Goal: Task Accomplishment & Management: Use online tool/utility

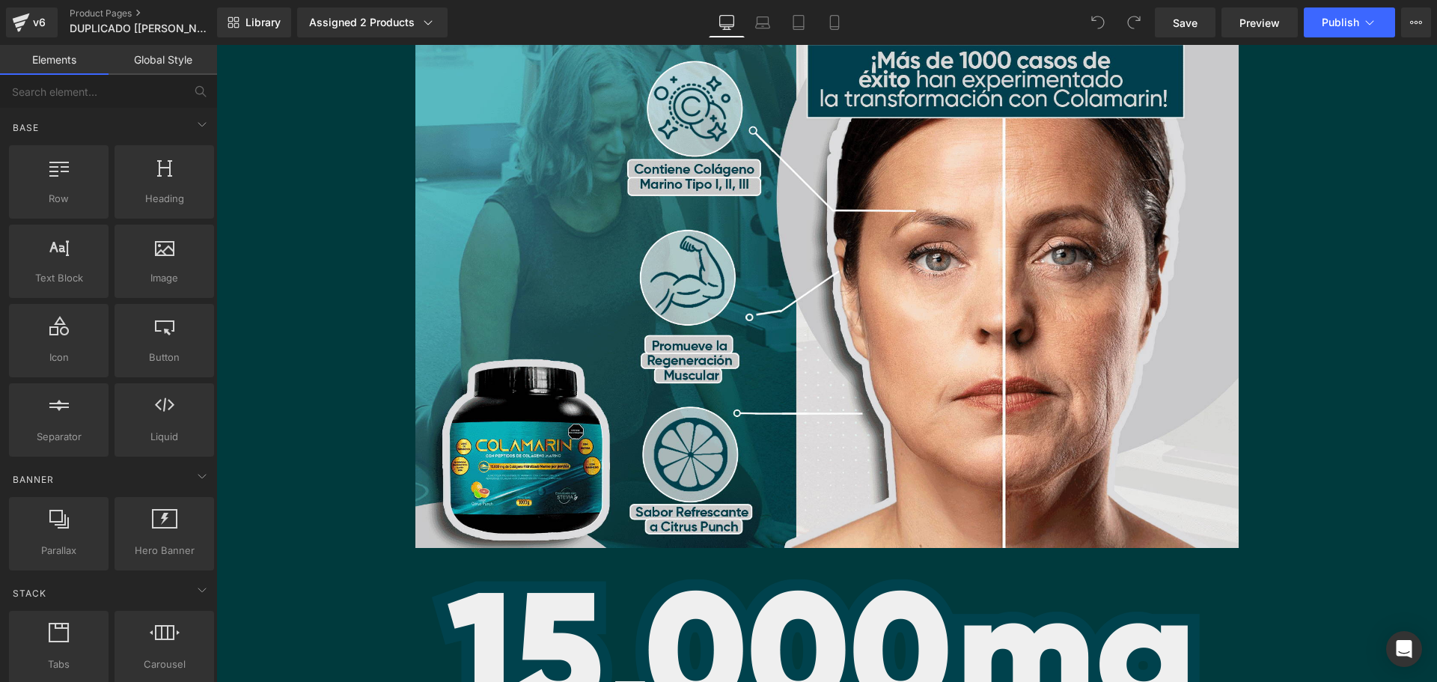
scroll to position [2695, 0]
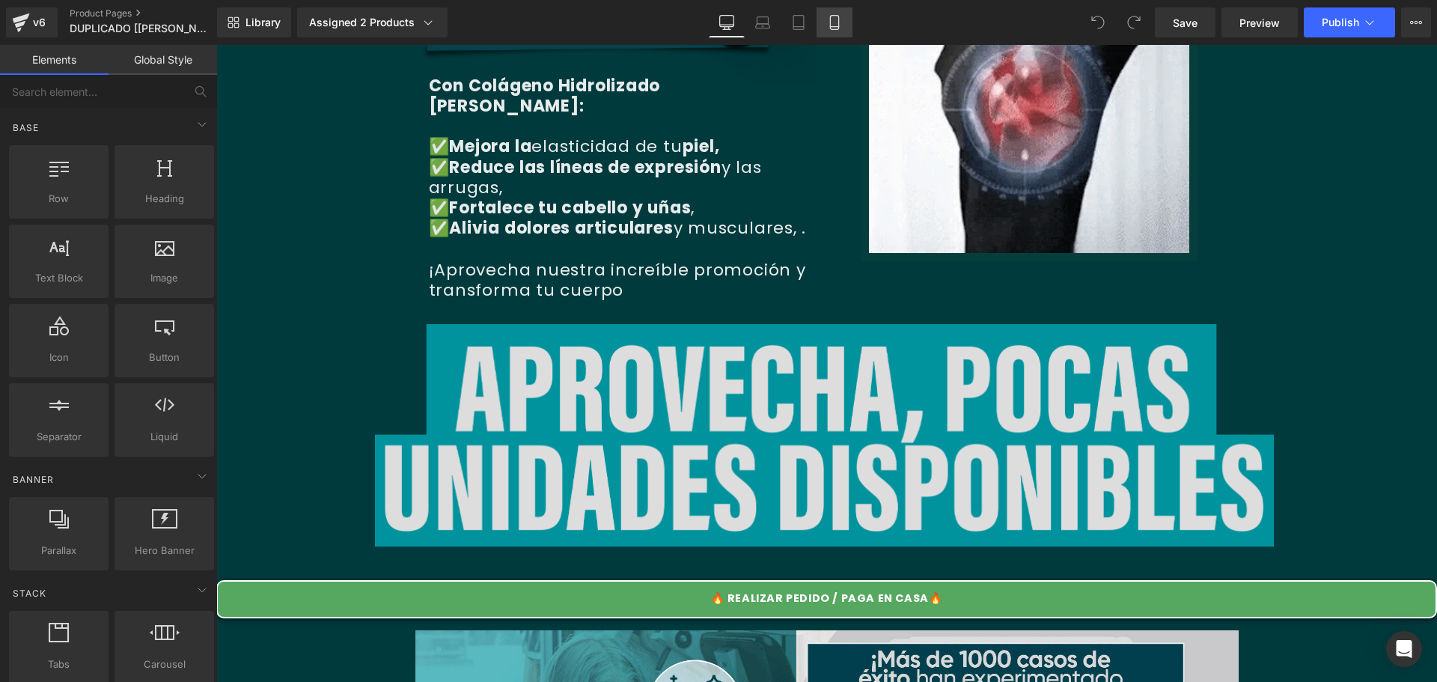
drag, startPoint x: 834, startPoint y: 28, endPoint x: 153, endPoint y: 70, distance: 681.7
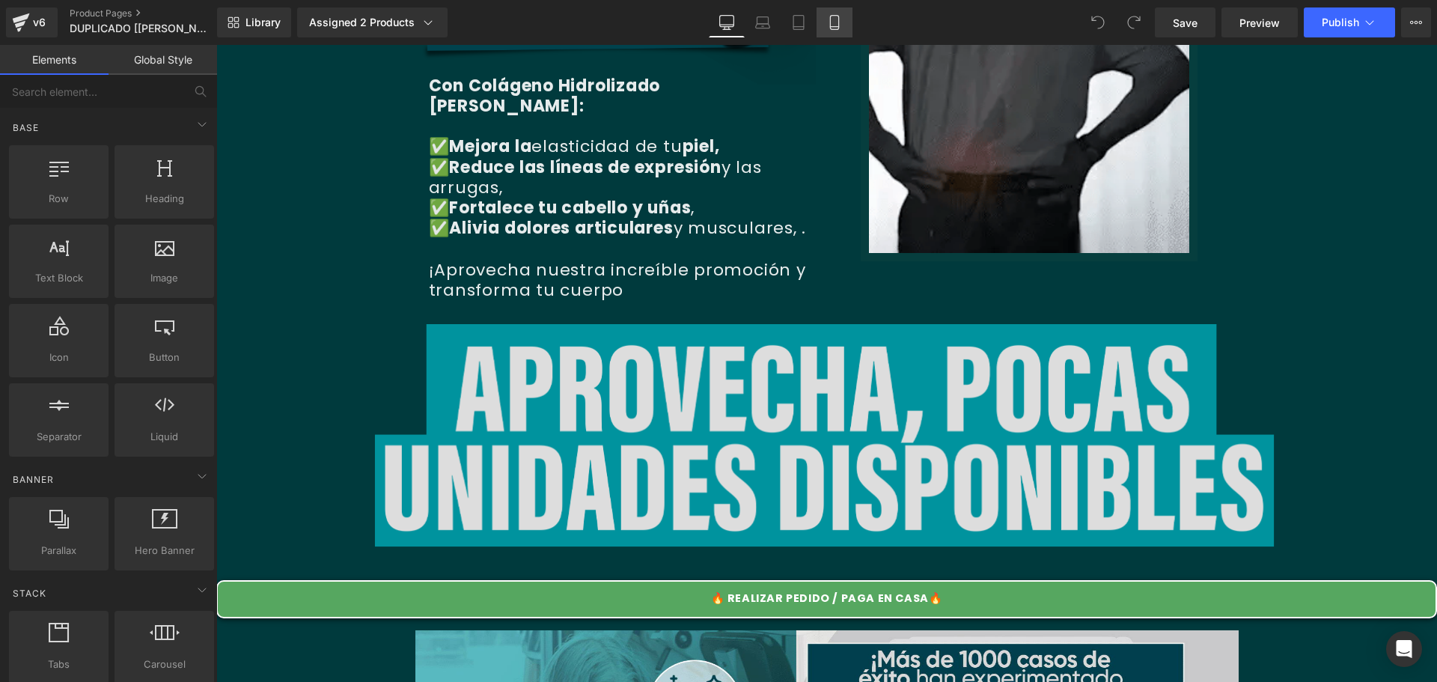
click at [834, 28] on icon at bounding box center [834, 22] width 15 height 15
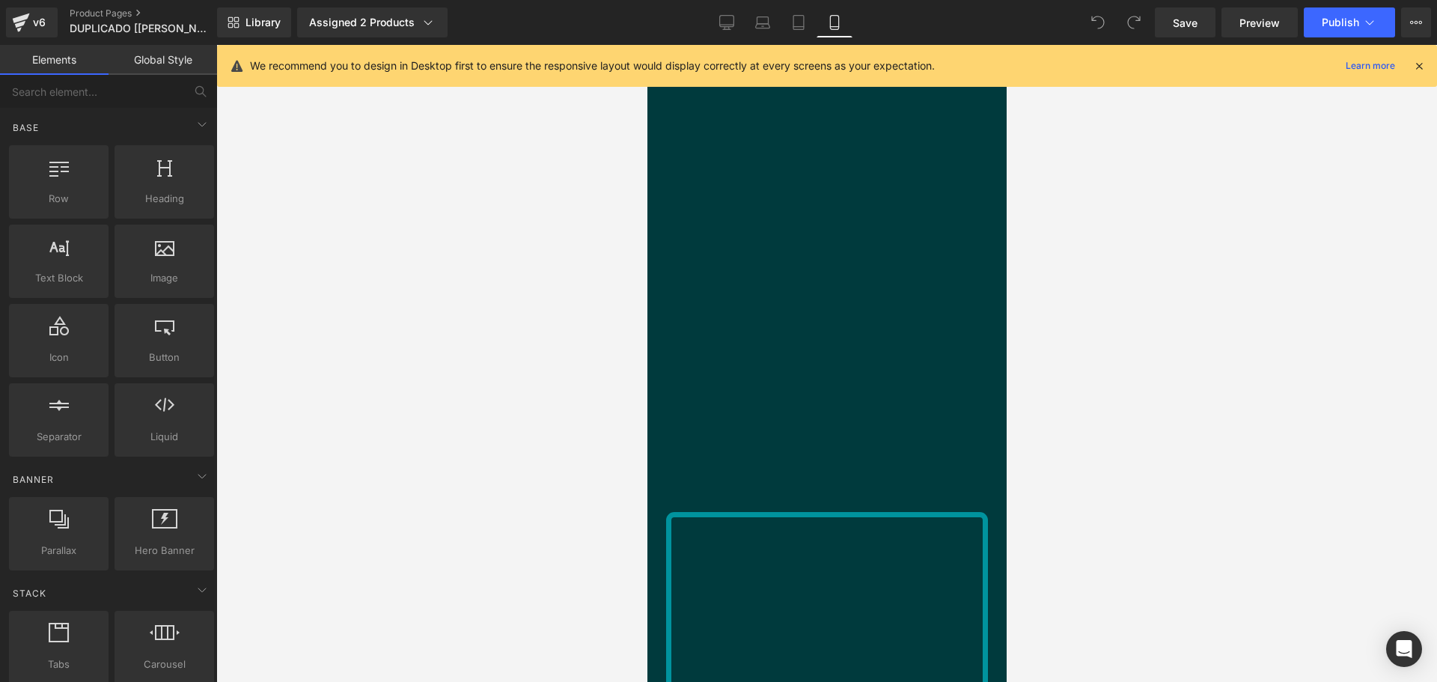
scroll to position [8516, 0]
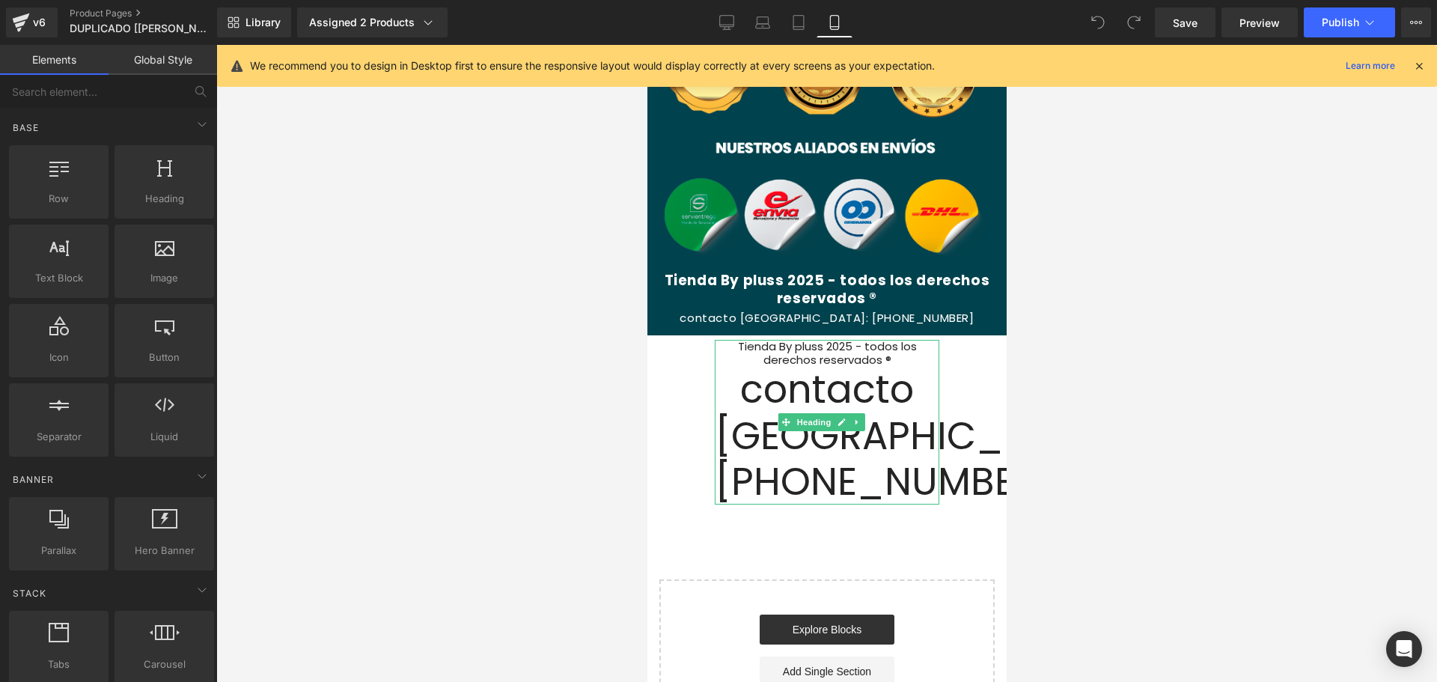
click at [993, 396] on span "contacto [GEOGRAPHIC_DATA]: [PHONE_NUMBER]" at bounding box center [920, 434] width 412 height 145
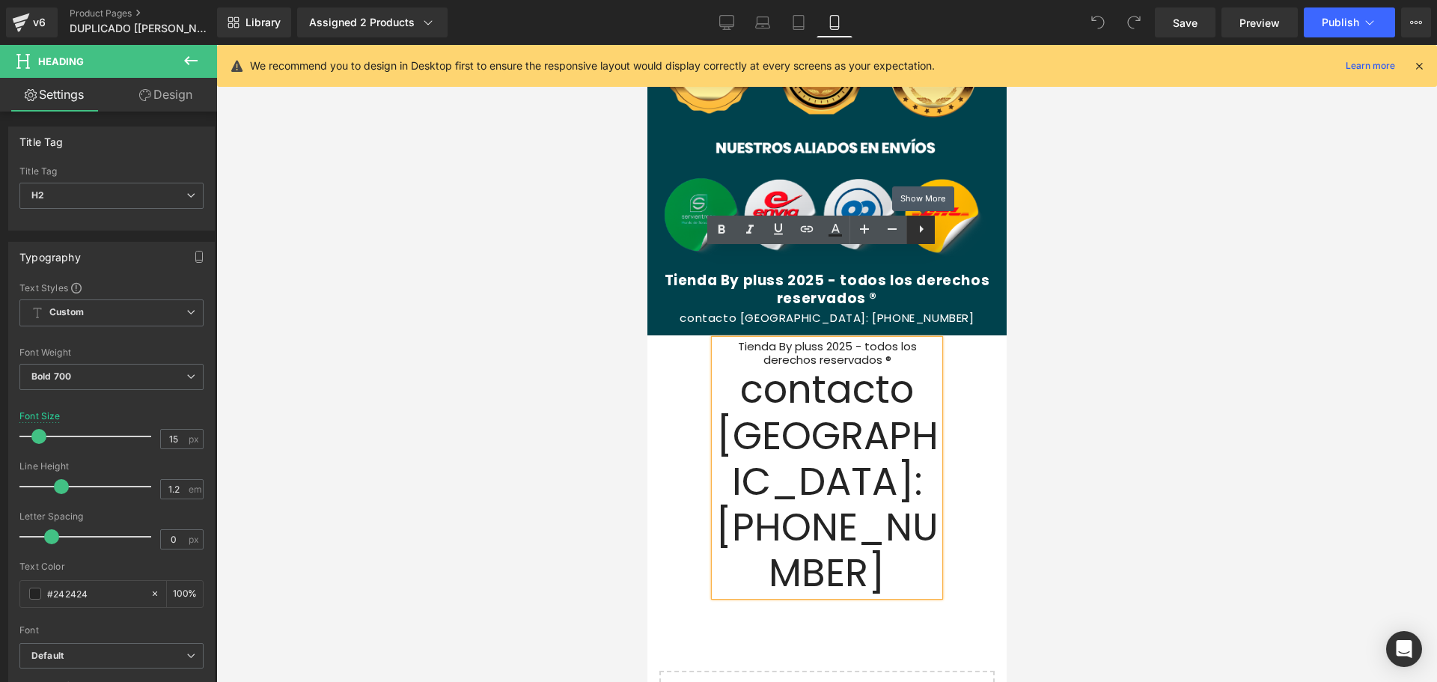
click at [919, 230] on icon at bounding box center [922, 229] width 18 height 18
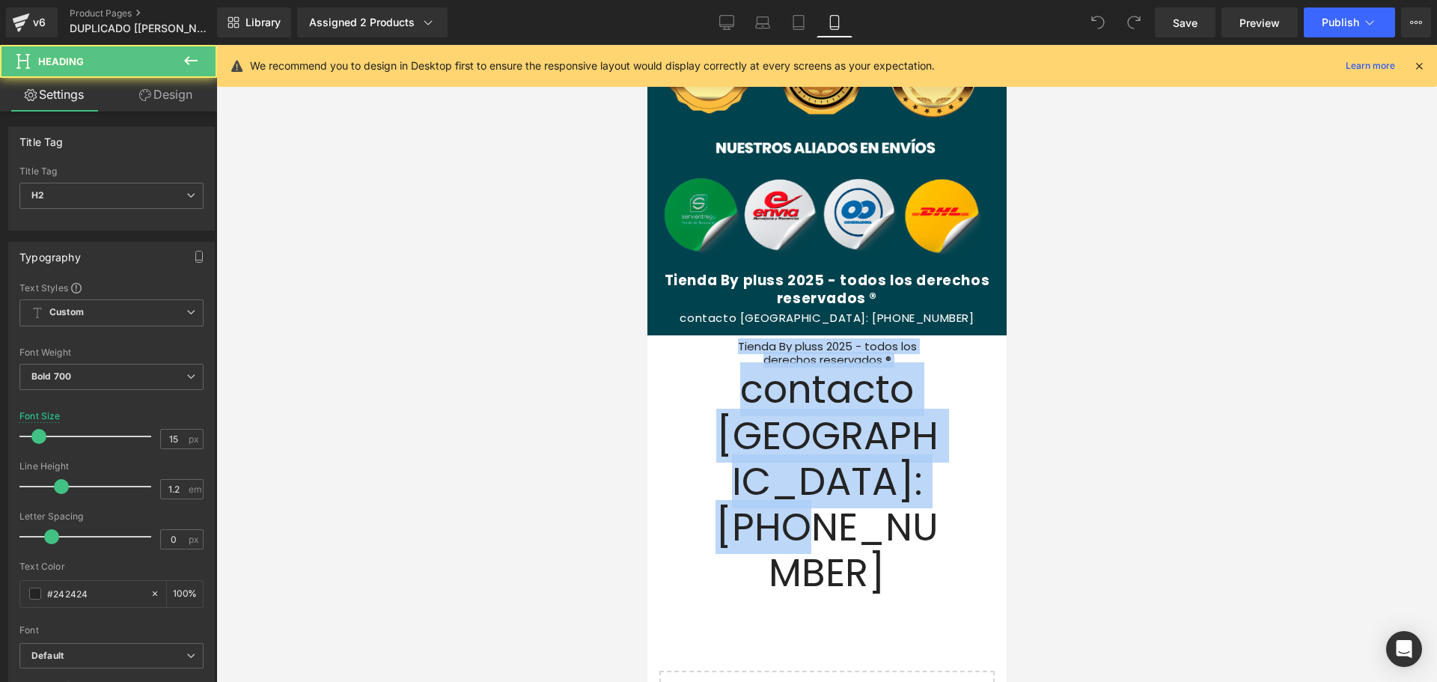
drag, startPoint x: 877, startPoint y: 451, endPoint x: 695, endPoint y: 246, distance: 274.2
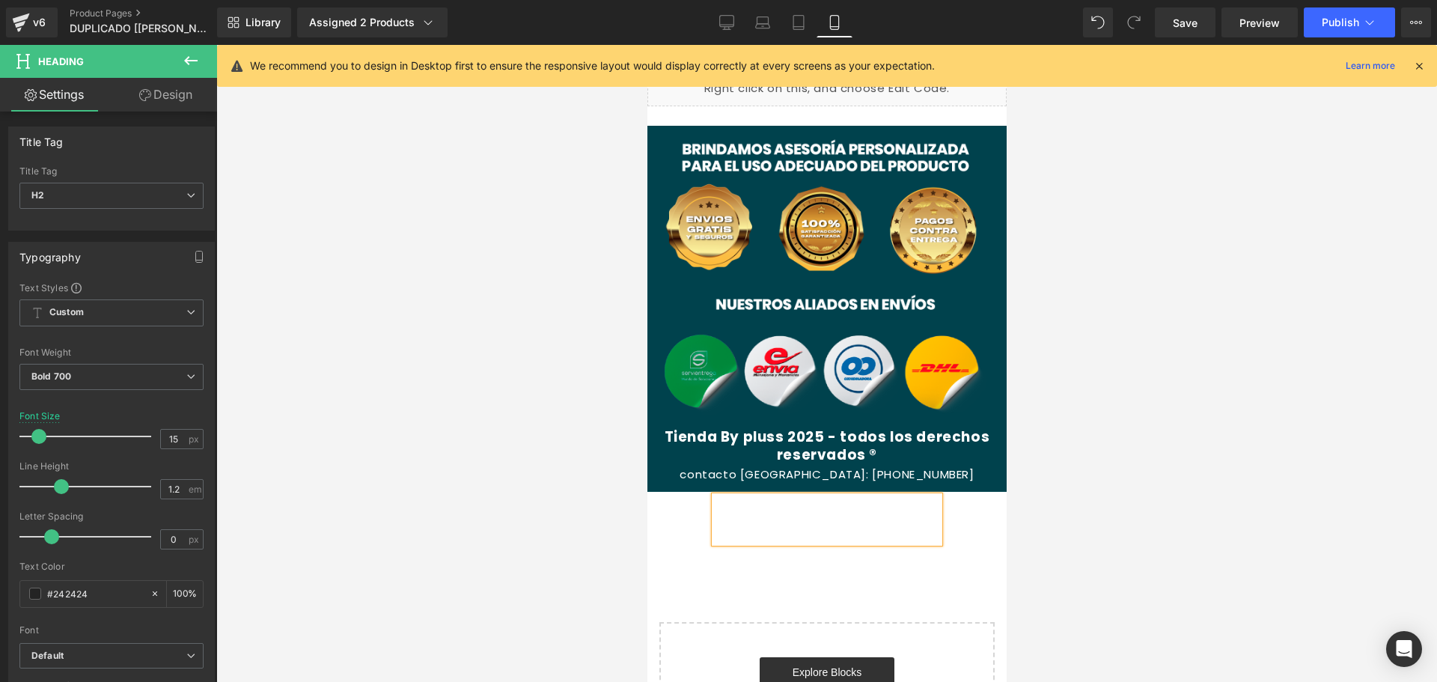
scroll to position [8396, 0]
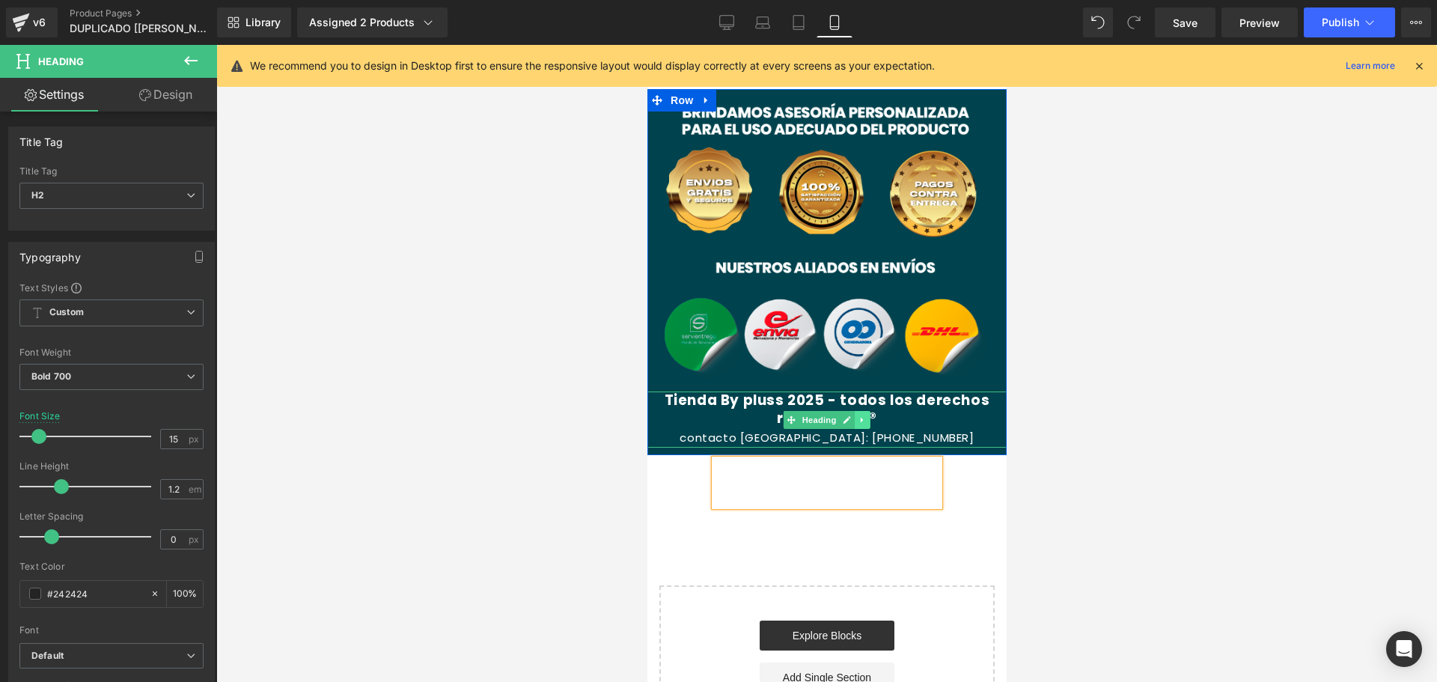
click at [859, 415] on icon at bounding box center [862, 419] width 8 height 9
click at [937, 392] on h1 "Tienda By pluss 2025 - todos los derechos reservados ®" at bounding box center [826, 410] width 359 height 36
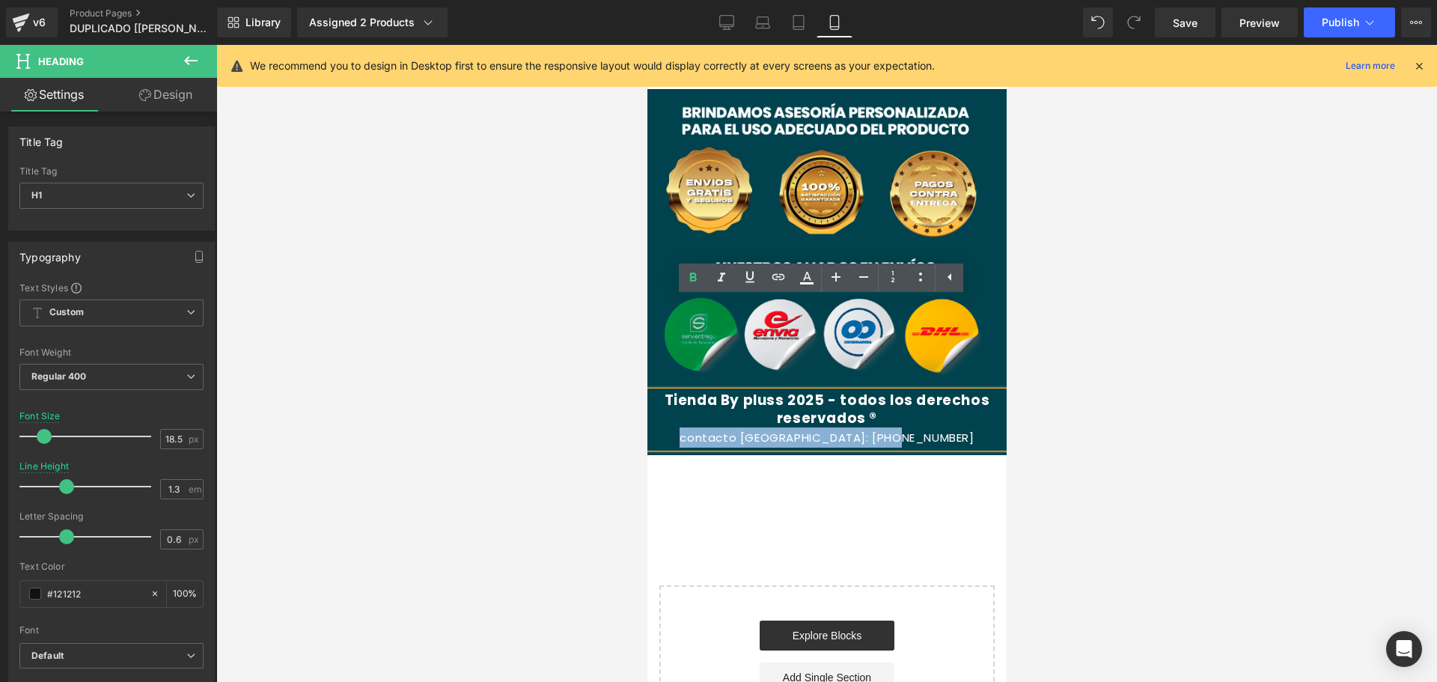
drag, startPoint x: 937, startPoint y: 348, endPoint x: 686, endPoint y: 363, distance: 251.2
click at [686, 363] on div "Image Tienda By pluss 2025 - todos los derechos reservados ® contacto [GEOGRAPH…" at bounding box center [826, 272] width 359 height 366
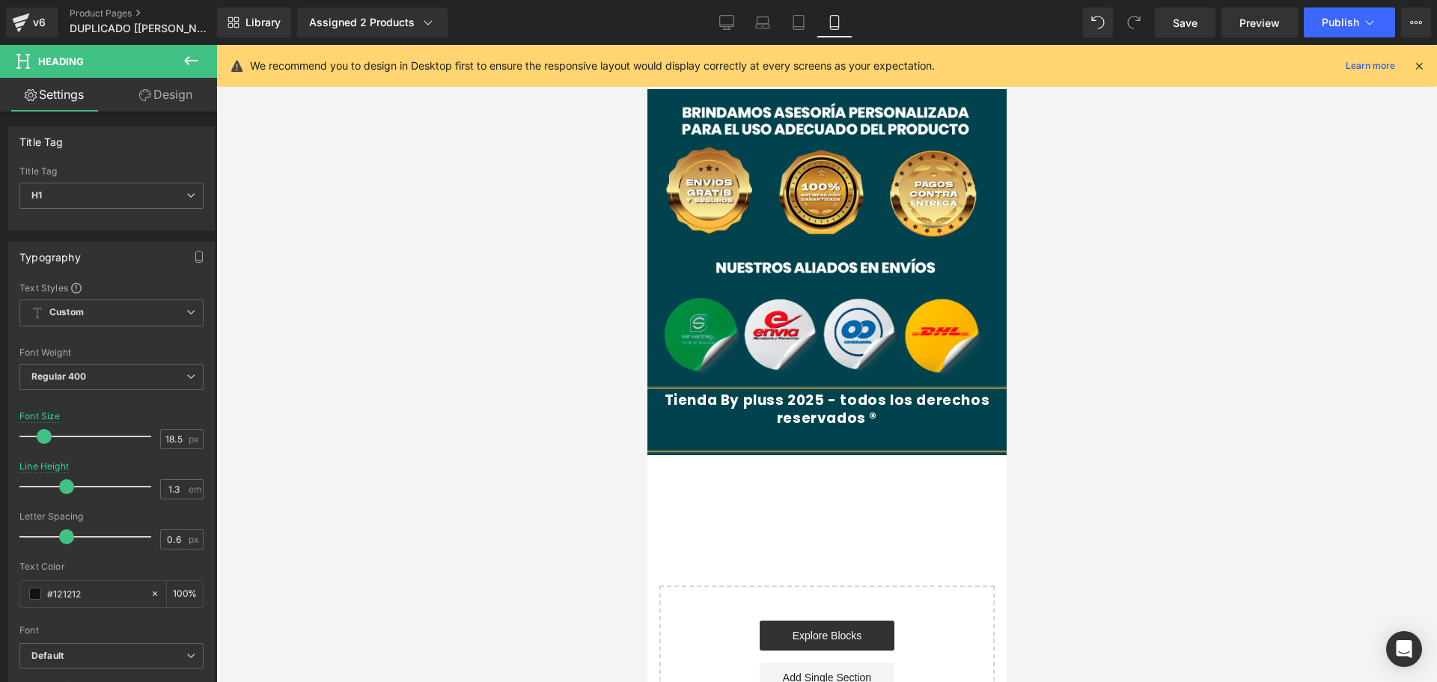
scroll to position [8376, 0]
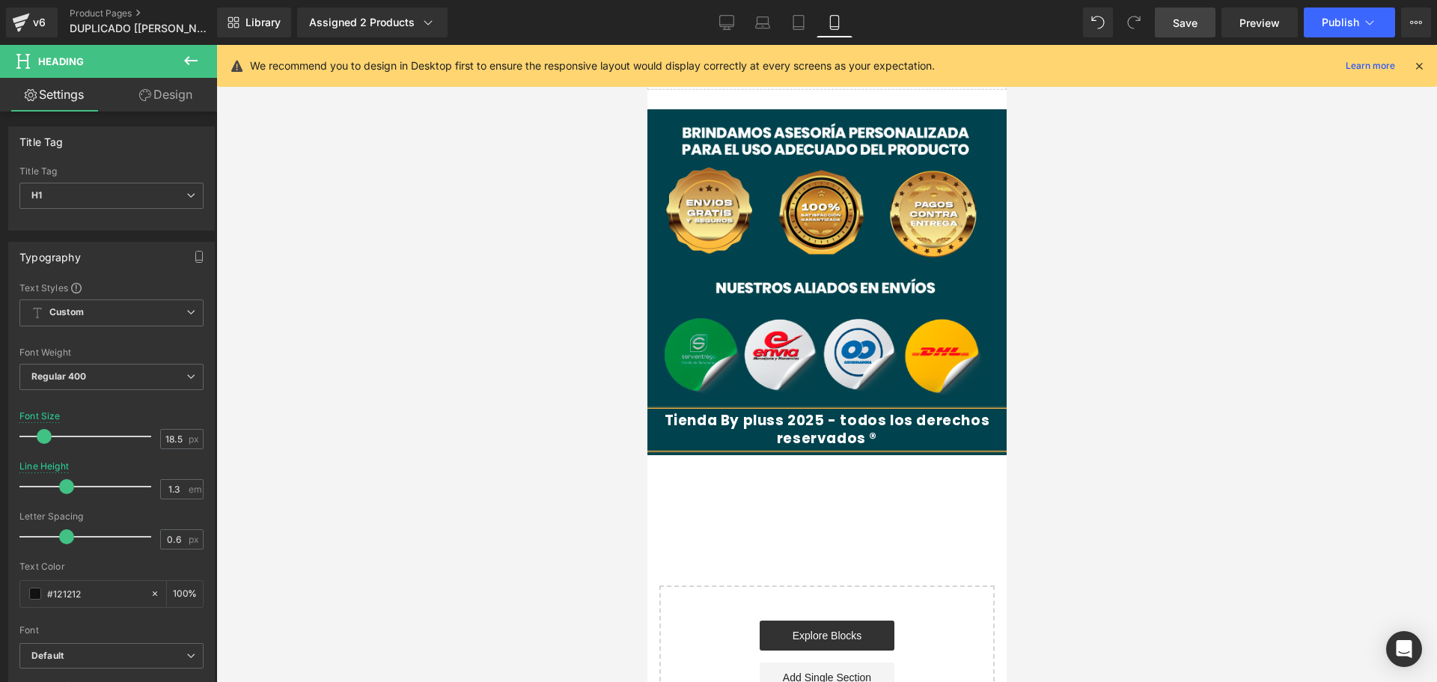
click at [1179, 24] on span "Save" at bounding box center [1185, 23] width 25 height 16
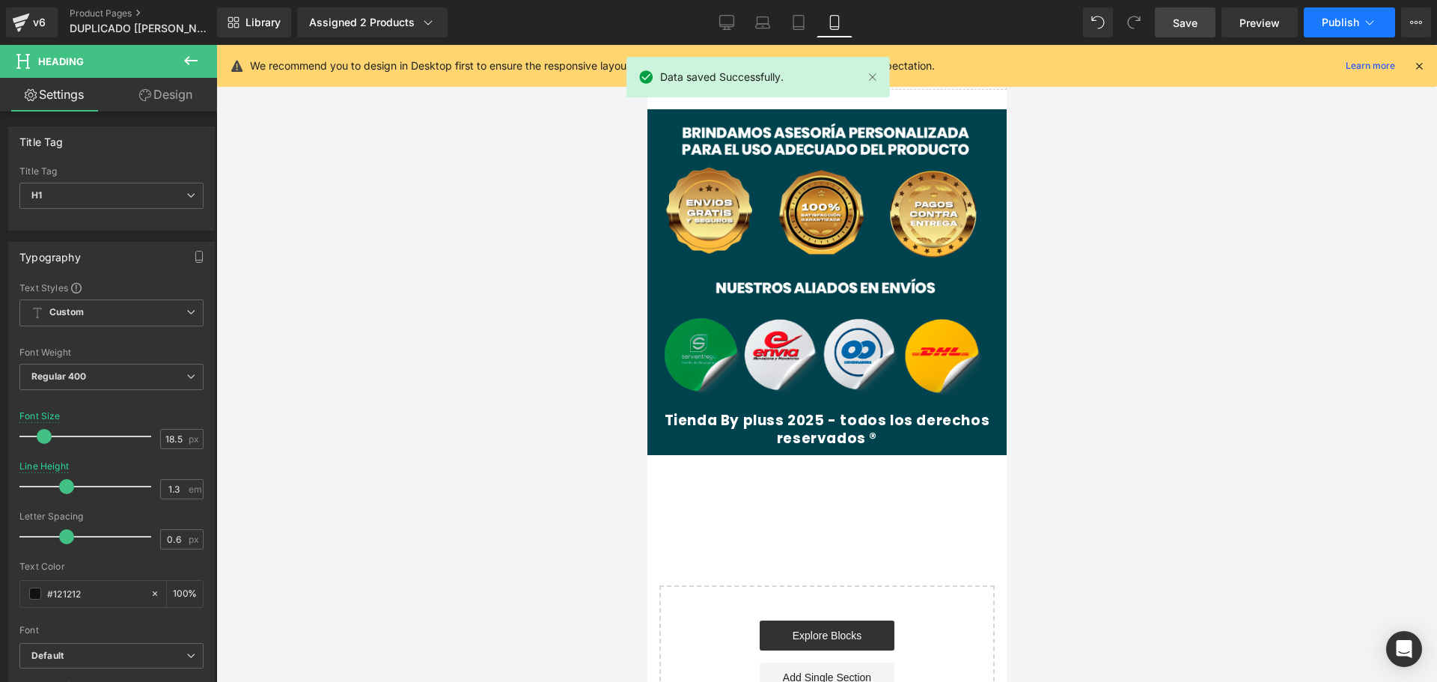
click at [1359, 23] on button "Publish" at bounding box center [1349, 22] width 91 height 30
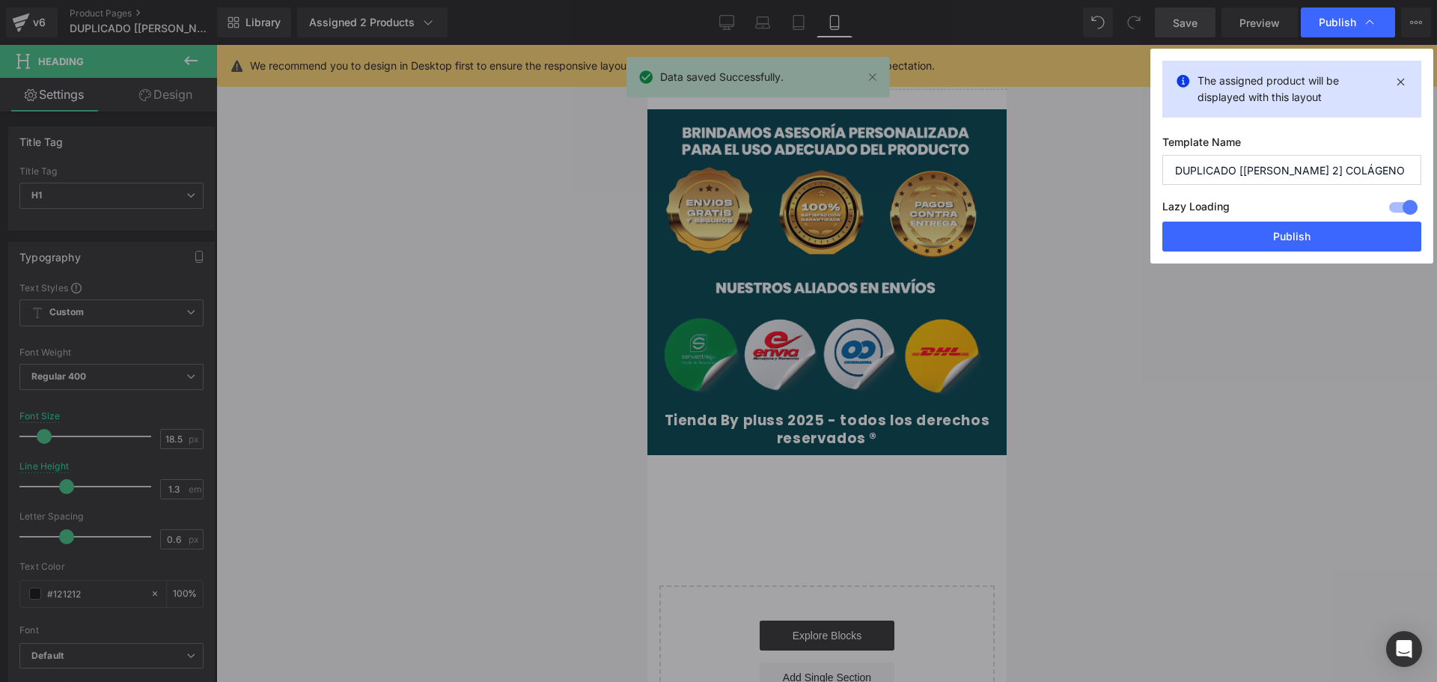
click at [1250, 231] on button "Publish" at bounding box center [1292, 237] width 259 height 30
